Goal: Information Seeking & Learning: Learn about a topic

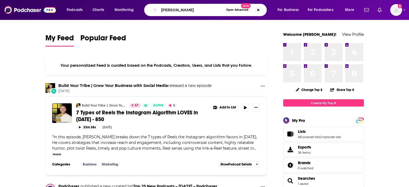
type input "[PERSON_NAME]"
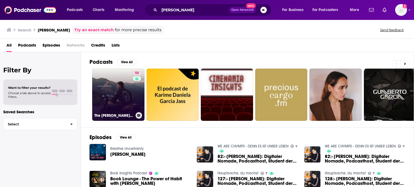
click at [144, 91] on link "58 The [PERSON_NAME] Podcast" at bounding box center [118, 95] width 52 height 52
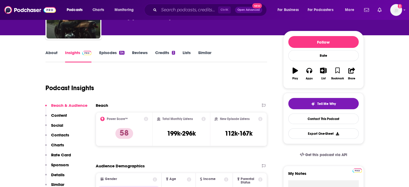
scroll to position [54, 0]
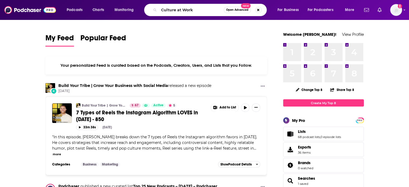
type input "Culture at Work"
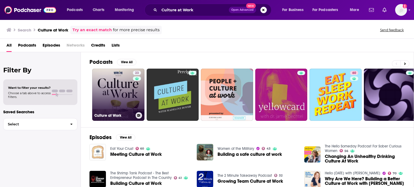
click at [123, 89] on link "23 Culture at Work" at bounding box center [118, 95] width 52 height 52
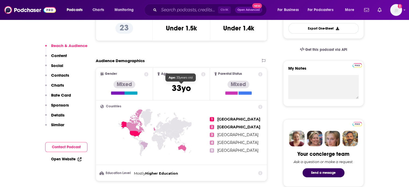
scroll to position [135, 0]
